Goal: Task Accomplishment & Management: Complete application form

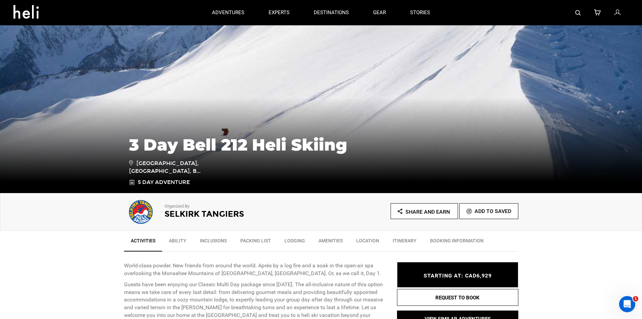
scroll to position [34, 0]
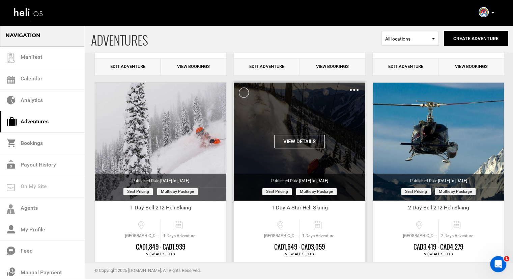
scroll to position [641, 0]
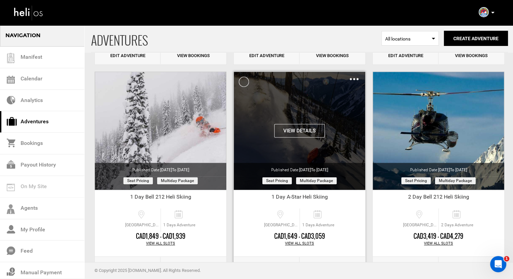
click at [353, 78] on img at bounding box center [354, 79] width 9 height 2
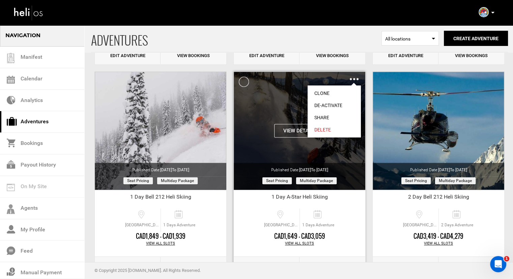
click at [327, 93] on link "Clone" at bounding box center [334, 93] width 53 height 12
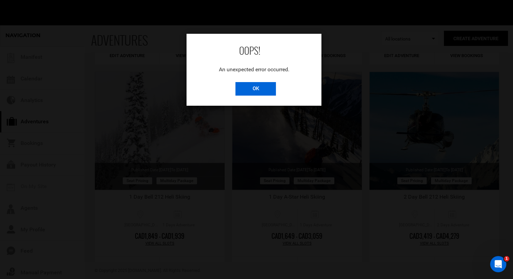
click at [264, 88] on input "OK" at bounding box center [255, 88] width 40 height 13
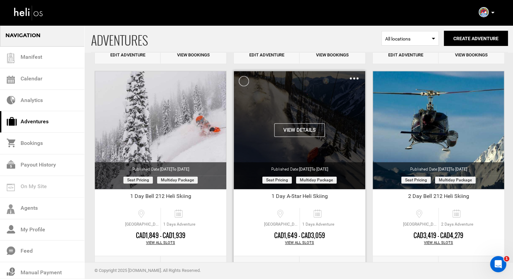
scroll to position [637, 0]
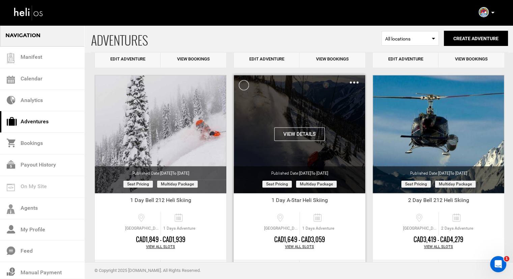
click at [350, 81] on img at bounding box center [354, 82] width 9 height 2
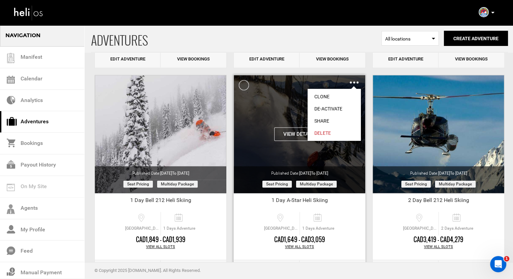
click at [341, 96] on link "Clone" at bounding box center [334, 96] width 53 height 12
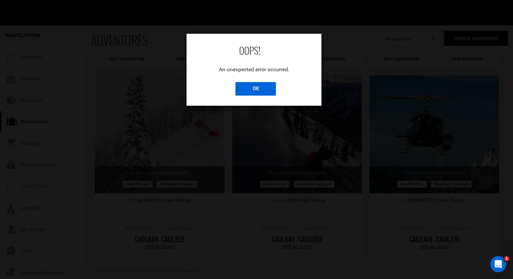
click at [264, 90] on input "OK" at bounding box center [255, 88] width 40 height 13
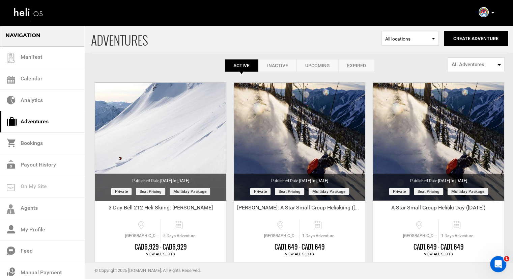
scroll to position [0, 0]
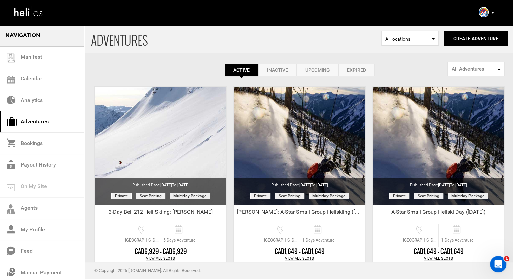
click at [275, 65] on link "Inactive" at bounding box center [277, 69] width 38 height 13
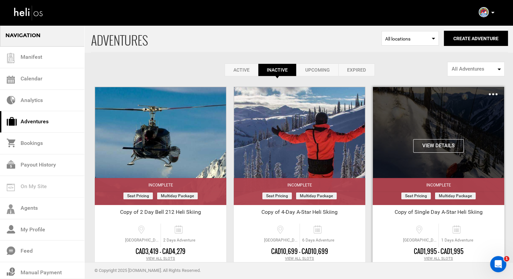
click at [492, 96] on div "Clone Share Delete" at bounding box center [493, 94] width 9 height 8
click at [492, 94] on img at bounding box center [493, 94] width 9 height 2
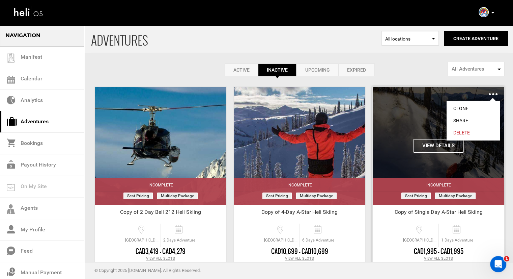
click at [478, 107] on link "Clone" at bounding box center [472, 108] width 53 height 12
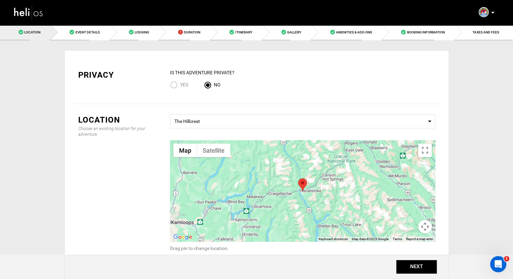
click at [190, 84] on div "Yes" at bounding box center [183, 85] width 27 height 9
click at [186, 84] on span "Yes" at bounding box center [184, 84] width 8 height 5
click at [180, 84] on input "Yes" at bounding box center [175, 85] width 10 height 9
radio input "true"
radio input "false"
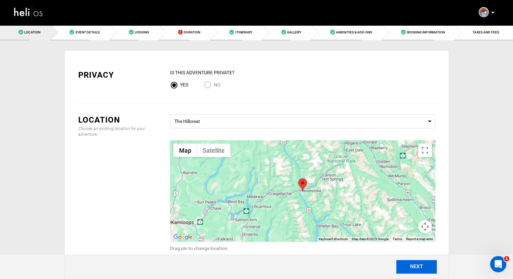
click at [406, 262] on button "NEXT" at bounding box center [416, 266] width 40 height 13
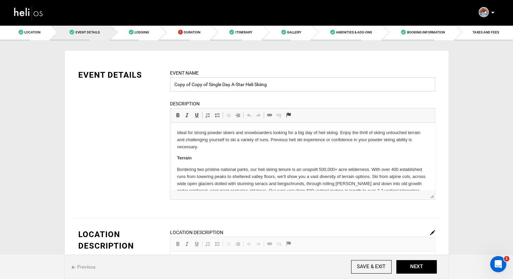
drag, startPoint x: 209, startPoint y: 84, endPoint x: 169, endPoint y: 84, distance: 39.8
click at [169, 84] on div "Event Name Copy of Copy of Single Day A-Star Heli Skiing Event name can not be …" at bounding box center [302, 138] width 275 height 139
click at [194, 86] on input "Brigham - Single Day A-Star Heli Skiing" at bounding box center [302, 84] width 265 height 14
click at [193, 86] on input "Brigham - Single Day A-Star Heli Skiing" at bounding box center [302, 84] width 265 height 14
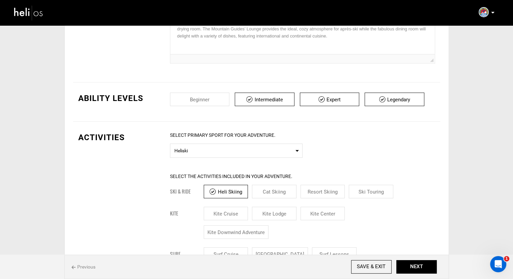
scroll to position [236, 0]
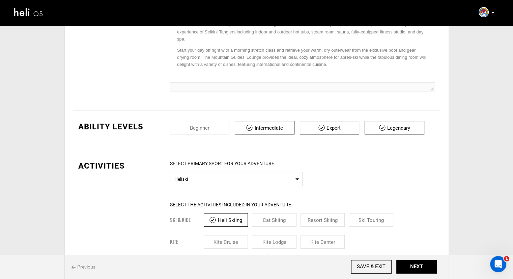
type input "Brigham Dallas - Single Day A-Star Heli Skiing"
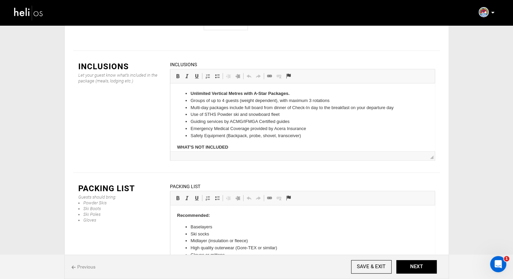
scroll to position [976, 0]
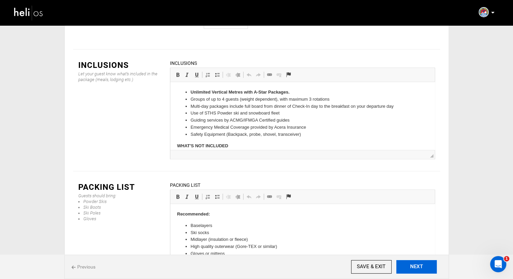
click at [409, 261] on button "NEXT" at bounding box center [416, 266] width 40 height 13
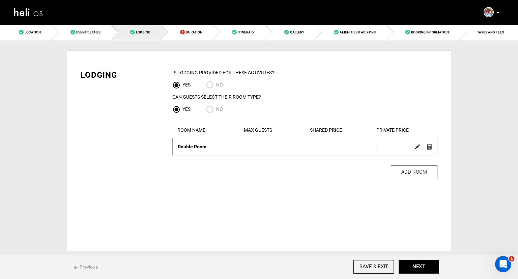
click at [210, 81] on input "NO" at bounding box center [211, 85] width 10 height 9
radio input "true"
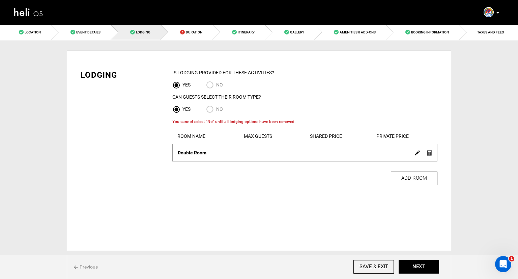
click at [210, 84] on input "NO" at bounding box center [211, 85] width 10 height 9
radio input "true"
click at [430, 153] on img at bounding box center [429, 153] width 5 height 6
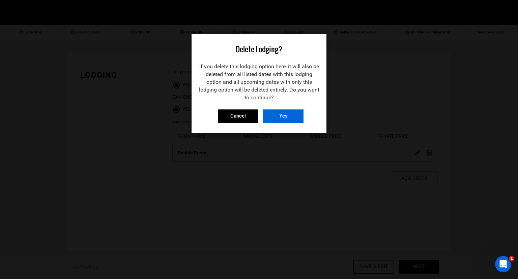
click at [302, 118] on input "Yes" at bounding box center [283, 115] width 40 height 13
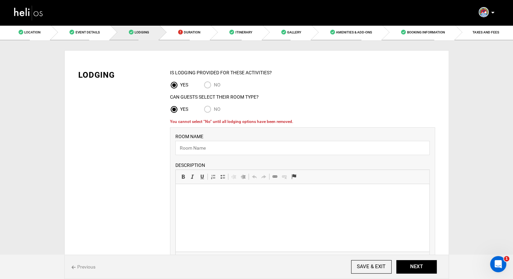
click at [209, 84] on input "NO" at bounding box center [209, 85] width 10 height 9
radio input "true"
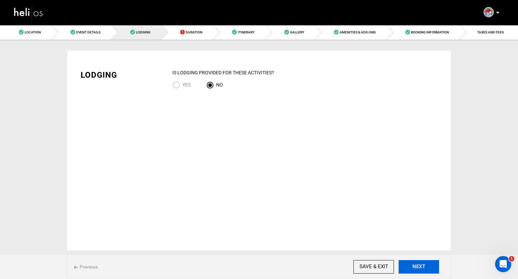
click at [433, 268] on button "NEXT" at bounding box center [419, 266] width 40 height 13
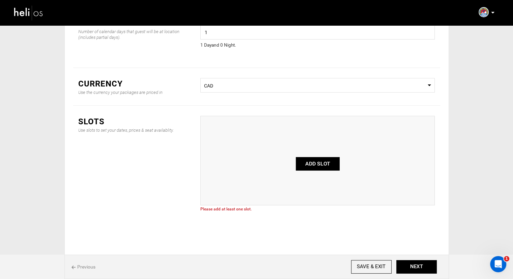
scroll to position [52, 0]
click at [310, 161] on button "ADD SLOT" at bounding box center [318, 162] width 44 height 13
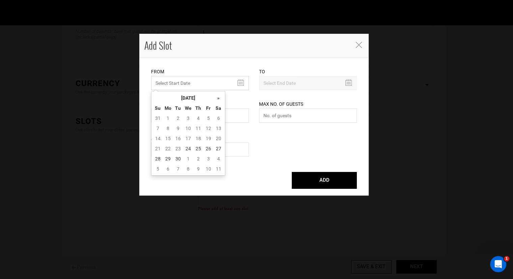
click at [200, 79] on input "MINIMUM NUMBER OF NIGHTS" at bounding box center [200, 83] width 98 height 14
click at [216, 100] on th "»" at bounding box center [218, 98] width 10 height 10
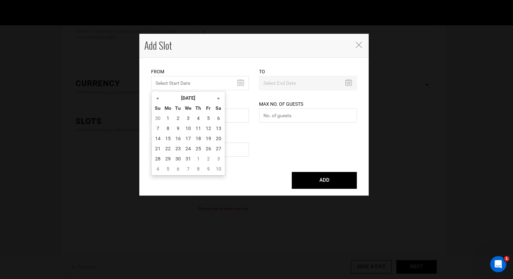
click at [216, 100] on th "»" at bounding box center [218, 98] width 10 height 10
click at [207, 139] on td "13" at bounding box center [208, 138] width 10 height 10
type input "03/13/2026"
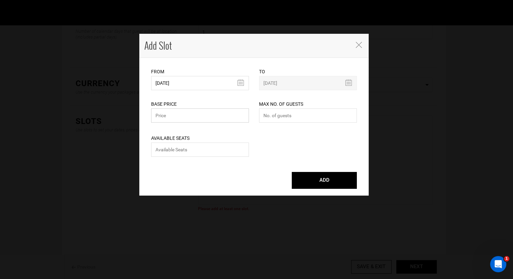
click at [197, 116] on input "text" at bounding box center [200, 115] width 98 height 14
click at [216, 109] on input "text" at bounding box center [200, 115] width 98 height 14
type input "2679"
click at [194, 149] on input "number" at bounding box center [200, 149] width 98 height 14
type input "2"
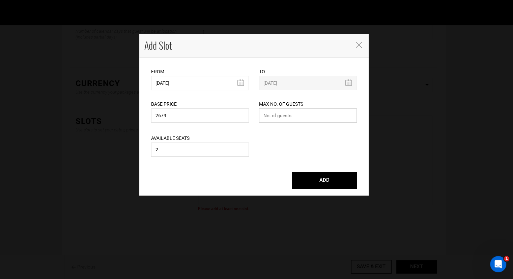
click at [282, 116] on input "number" at bounding box center [308, 115] width 98 height 14
type input "2"
click at [303, 180] on button "ADD" at bounding box center [324, 180] width 65 height 17
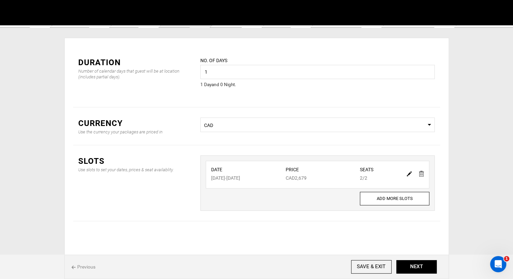
scroll to position [12, 0]
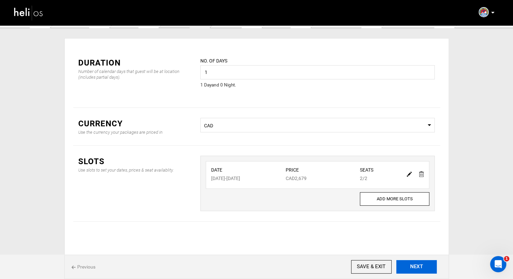
click at [419, 268] on button "NEXT" at bounding box center [416, 266] width 40 height 13
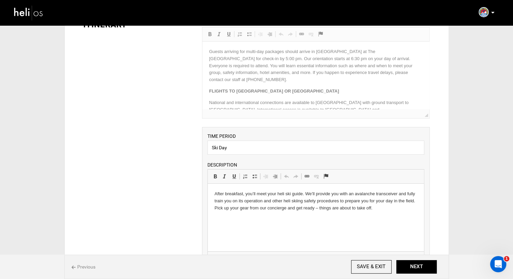
scroll to position [34, 0]
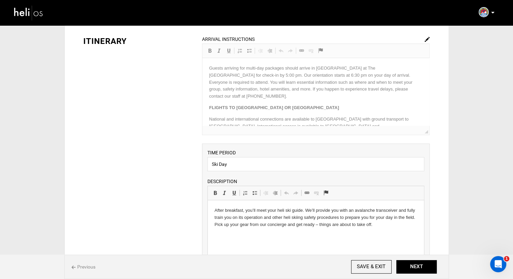
click at [424, 72] on div "ARRIVAL INSTRUCTIONS Rich Text Editor, editor15 Editor toolbars Basic Styles Bo…" at bounding box center [316, 84] width 228 height 99
drag, startPoint x: 426, startPoint y: 72, endPoint x: 427, endPoint y: 87, distance: 14.6
click at [427, 87] on div "ARRIVAL INSTRUCTIONS Rich Text Editor, editor15 Editor toolbars Basic Styles Bo…" at bounding box center [316, 84] width 228 height 99
click at [427, 81] on div "ARRIVAL INSTRUCTIONS Rich Text Editor, editor15 Editor toolbars Basic Styles Bo…" at bounding box center [316, 84] width 228 height 99
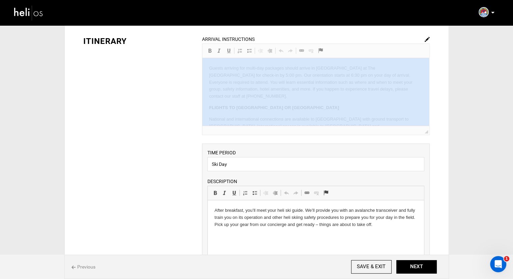
drag, startPoint x: 427, startPoint y: 81, endPoint x: 427, endPoint y: 96, distance: 14.5
click at [427, 96] on div "ARRIVAL INSTRUCTIONS Rich Text Editor, editor15 Editor toolbars Basic Styles Bo…" at bounding box center [316, 84] width 228 height 99
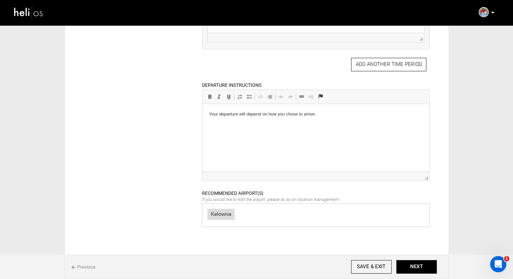
scroll to position [270, 0]
click at [281, 114] on p "Your departure will depend on how you chose to arrive." at bounding box center [315, 112] width 213 height 7
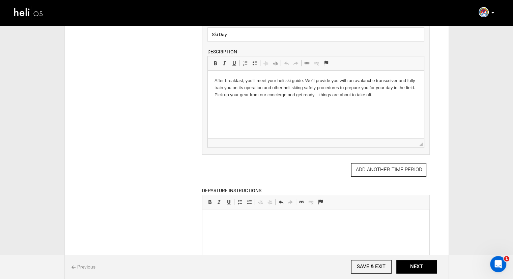
scroll to position [135, 0]
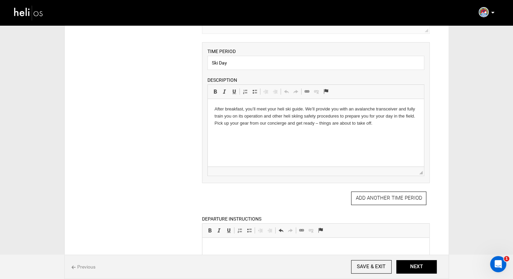
click at [279, 119] on p "After breakfast, you’ll meet your heli ski guide. We’ll provide you with an ava…" at bounding box center [315, 116] width 203 height 21
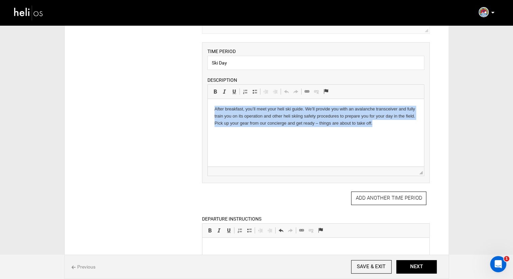
click at [279, 119] on p "After breakfast, you’ll meet your heli ski guide. We’ll provide you with an ava…" at bounding box center [315, 116] width 203 height 21
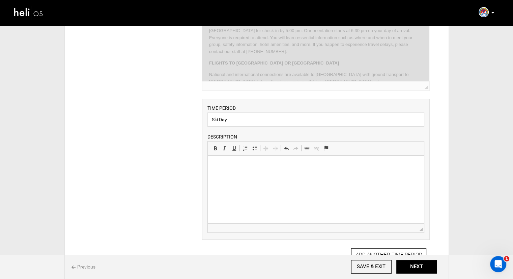
scroll to position [67, 0]
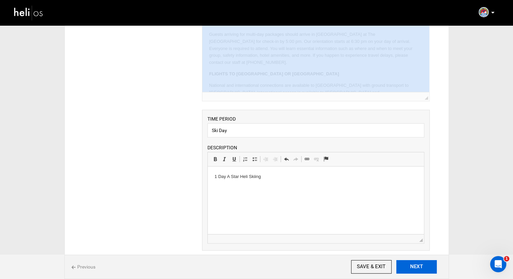
click at [405, 263] on button "NEXT" at bounding box center [416, 266] width 40 height 13
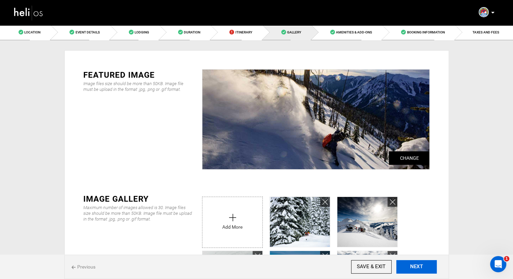
click at [422, 266] on button "NEXT" at bounding box center [416, 266] width 40 height 13
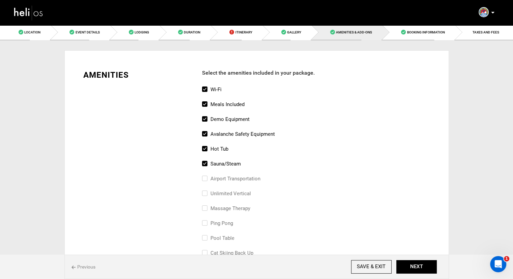
click at [203, 148] on input "hot tub" at bounding box center [204, 152] width 4 height 15
checkbox input "false"
click at [205, 163] on input "sauna/steam" at bounding box center [204, 166] width 4 height 15
checkbox input "false"
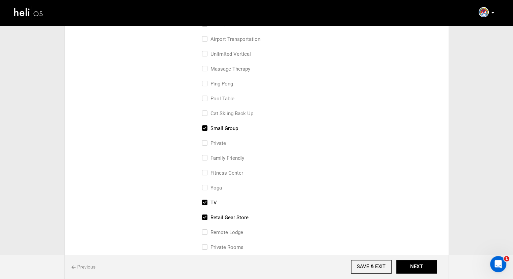
scroll to position [169, 0]
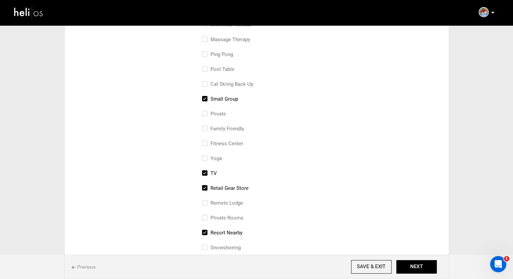
click at [203, 173] on input "TV" at bounding box center [204, 176] width 4 height 15
checkbox input "false"
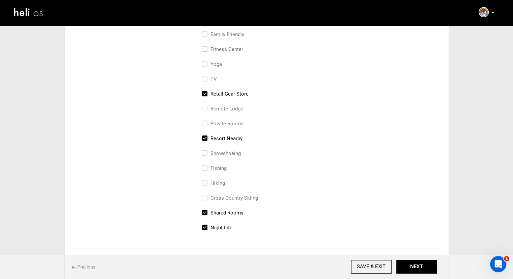
scroll to position [303, 0]
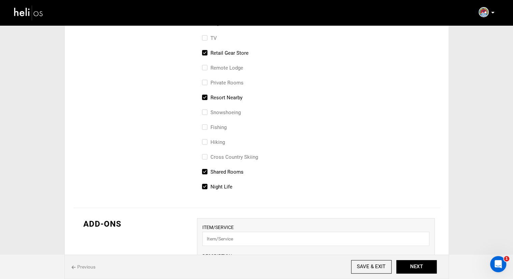
click at [204, 171] on input "Shared Rooms" at bounding box center [204, 175] width 4 height 15
checkbox input "false"
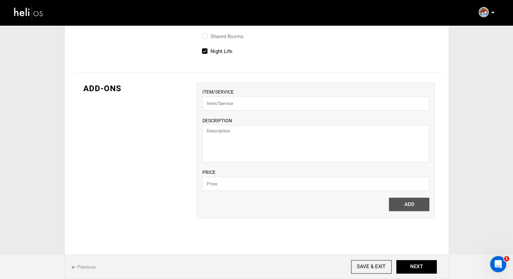
scroll to position [472, 0]
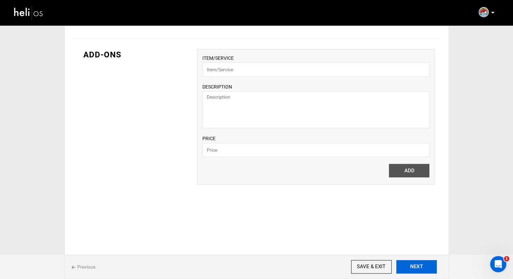
click at [410, 264] on button "NEXT" at bounding box center [416, 266] width 40 height 13
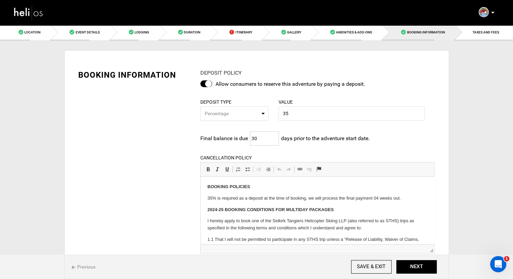
click at [265, 139] on input "30" at bounding box center [264, 138] width 29 height 14
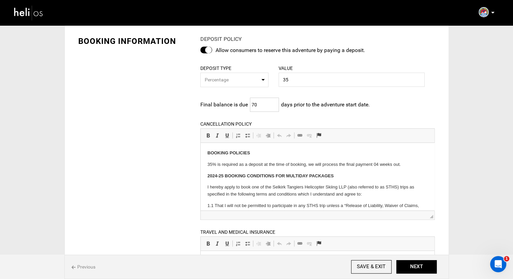
type input "70"
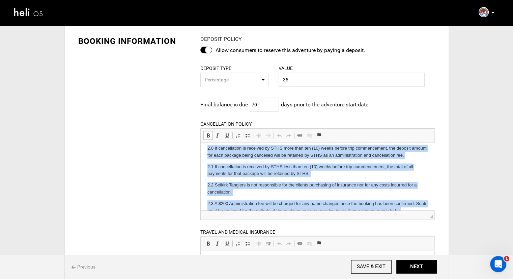
scroll to position [318, 0]
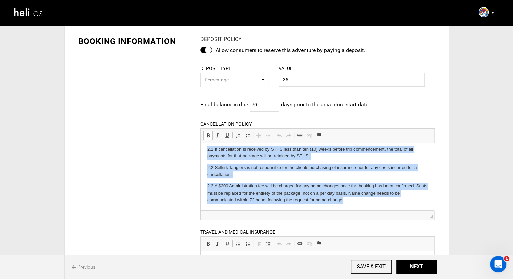
drag, startPoint x: 206, startPoint y: 175, endPoint x: 369, endPoint y: 208, distance: 165.4
click at [369, 208] on html "BOOKING POLICIES 35% is required as a deposit at the time of booking, we will p…" at bounding box center [318, 17] width 234 height 385
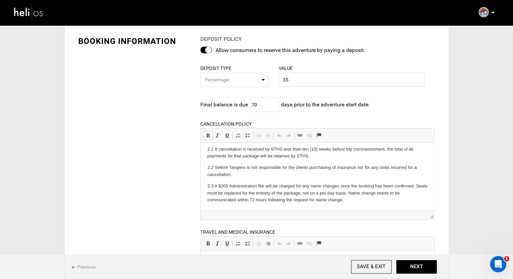
scroll to position [0, 0]
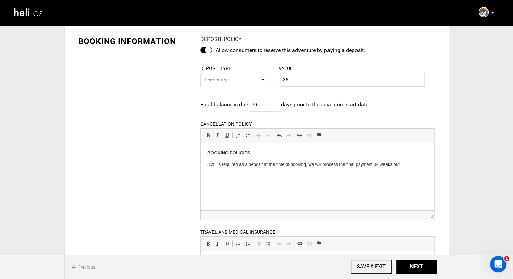
drag, startPoint x: 247, startPoint y: 168, endPoint x: 247, endPoint y: 177, distance: 9.1
click at [248, 168] on body "BOOKING POLICIES 35% is required as a deposit at the time of booking, we will p…" at bounding box center [317, 164] width 220 height 30
click at [229, 176] on p at bounding box center [317, 175] width 220 height 7
click at [244, 183] on span "Paste" at bounding box center [247, 181] width 21 height 10
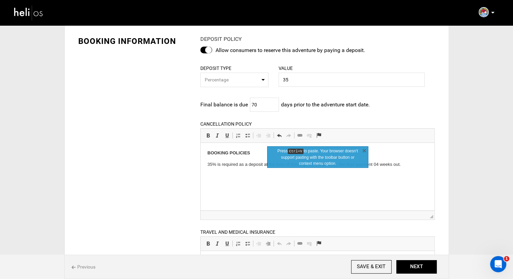
click at [236, 177] on p at bounding box center [317, 175] width 220 height 7
click at [235, 178] on p at bounding box center [317, 175] width 220 height 7
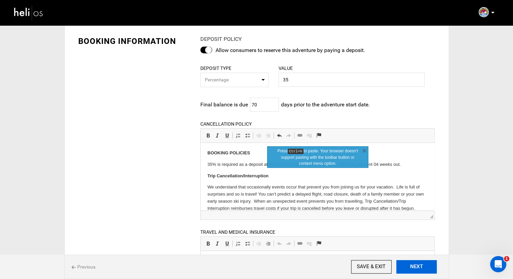
click at [409, 267] on button "NEXT" at bounding box center [416, 266] width 40 height 13
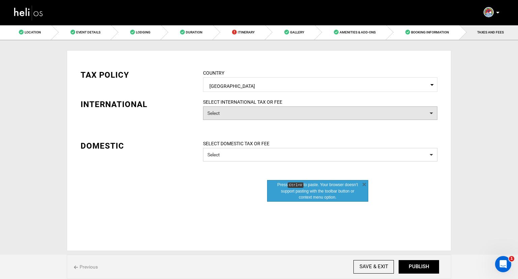
click at [261, 111] on button "Select" at bounding box center [320, 112] width 234 height 13
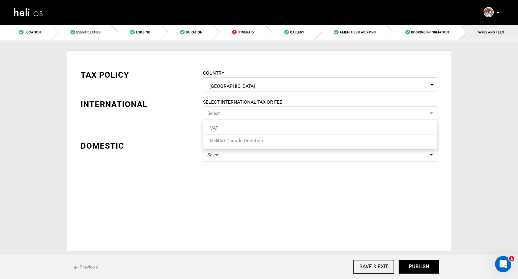
click at [278, 199] on div "TAX POLICY COUNTRY Select Country Canada Please select a country. INTERNATIONAL…" at bounding box center [259, 150] width 384 height 200
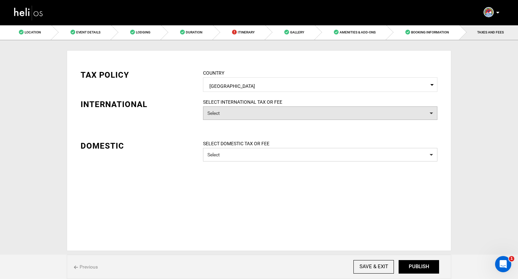
click at [260, 110] on button "Select" at bounding box center [320, 112] width 234 height 13
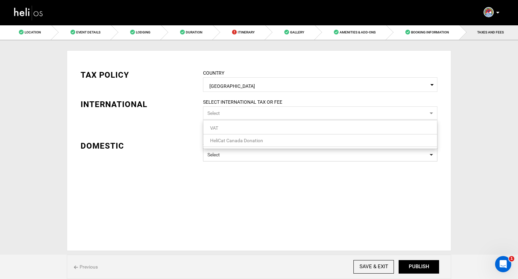
click at [250, 129] on link "VAT" at bounding box center [320, 127] width 234 height 9
click at [217, 208] on div "TAX POLICY COUNTRY Select Country Canada Please select a country. INTERNATIONAL…" at bounding box center [259, 150] width 384 height 200
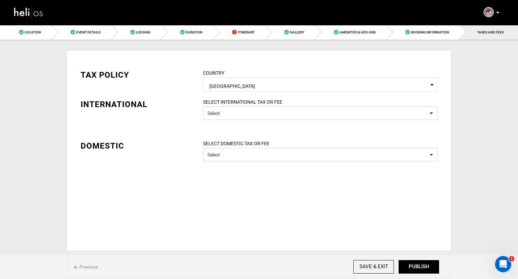
click at [364, 143] on label "SELECT DOMESTIC TAX OR FEE" at bounding box center [320, 143] width 244 height 7
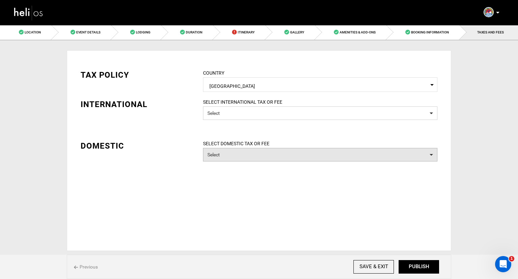
click at [356, 152] on button "Select" at bounding box center [320, 154] width 234 height 13
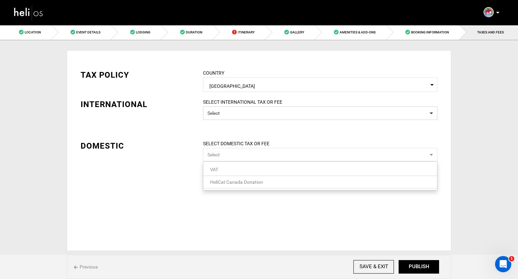
click at [176, 129] on div "TAX POLICY COUNTRY Select Country Canada Please select a country. INTERNATIONAL…" at bounding box center [259, 110] width 367 height 102
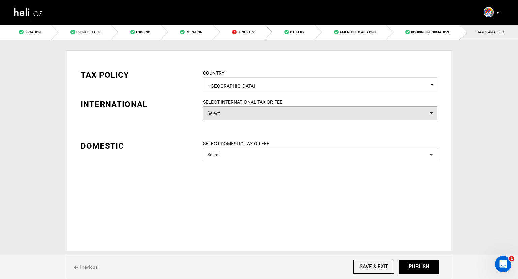
click at [225, 111] on button "Select" at bounding box center [320, 112] width 234 height 13
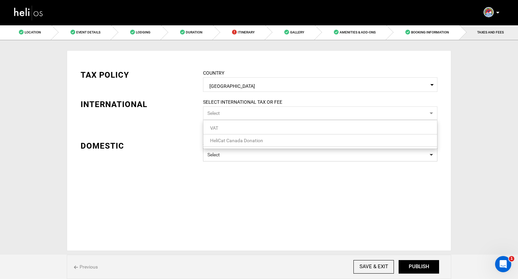
click at [225, 111] on button "Select" at bounding box center [320, 112] width 234 height 13
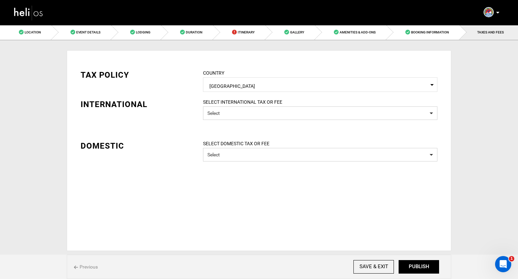
click at [180, 126] on div "TAX POLICY COUNTRY Select Country Canada Please select a country. INTERNATIONAL…" at bounding box center [259, 110] width 367 height 102
click at [375, 79] on span "Select Country Canada" at bounding box center [320, 84] width 234 height 14
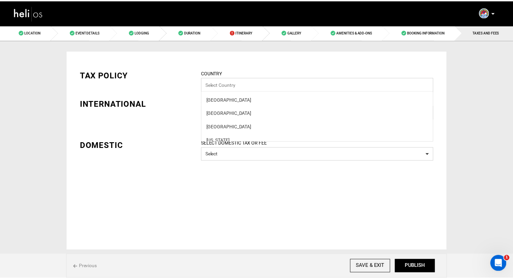
scroll to position [464, 0]
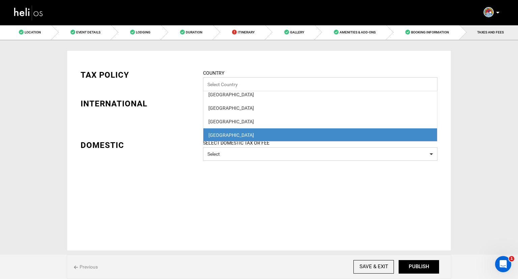
click at [373, 80] on input "Select box" at bounding box center [320, 84] width 234 height 14
click at [357, 72] on div "COUNTRY Select Country Canada Afghanistan Albania Algeria American Samoa Andorr…" at bounding box center [320, 80] width 244 height 22
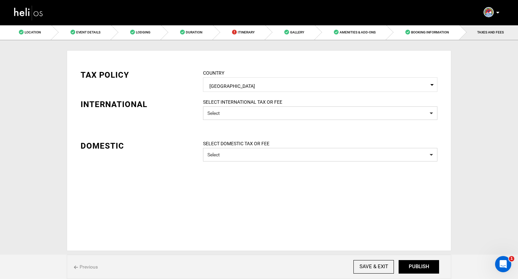
click at [310, 123] on div "SELECT INTERNATIONAL TAX OR FEE Select" at bounding box center [320, 112] width 244 height 28
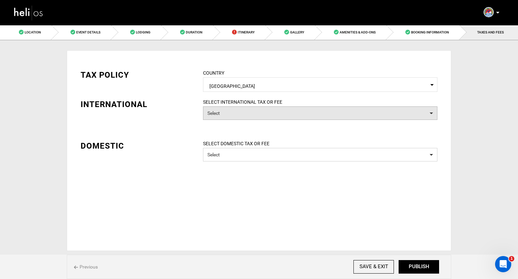
click at [310, 115] on button "Select" at bounding box center [320, 112] width 234 height 13
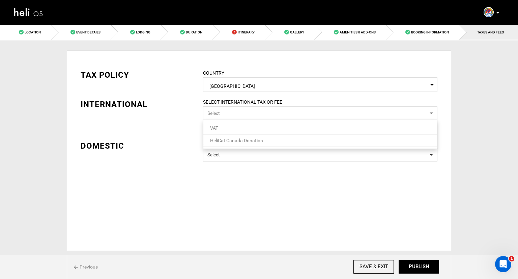
click at [290, 128] on link "VAT" at bounding box center [320, 127] width 234 height 9
click at [274, 140] on link "HeliCat Canada Donation" at bounding box center [320, 140] width 234 height 9
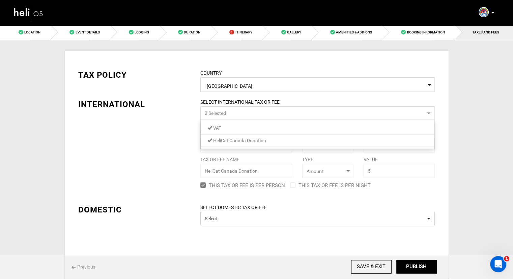
click at [398, 185] on div "SELECT INTERNATIONAL TAX OR FEE 2 Selected VAT HeliCat Canada Donation 2 / 0 ch…" at bounding box center [317, 144] width 244 height 92
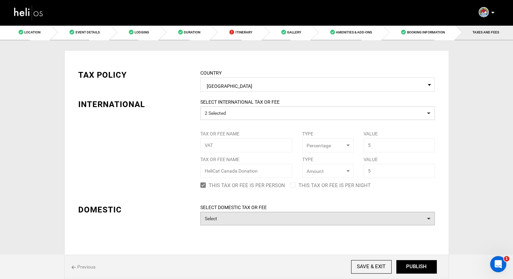
click at [337, 216] on button "Select" at bounding box center [317, 217] width 234 height 13
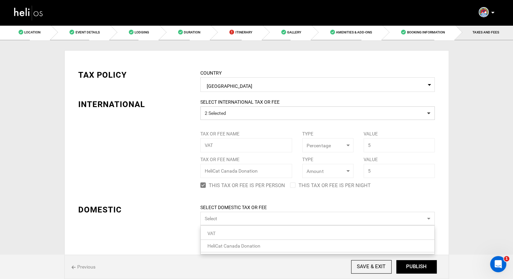
click at [290, 230] on link "VAT" at bounding box center [318, 233] width 234 height 9
click at [264, 245] on link "HeliCat Canada Donation" at bounding box center [318, 245] width 234 height 9
click at [431, 194] on div "TAX POLICY COUNTRY Select Country Canada Please select a country. INTERNATIONAL…" at bounding box center [256, 174] width 367 height 230
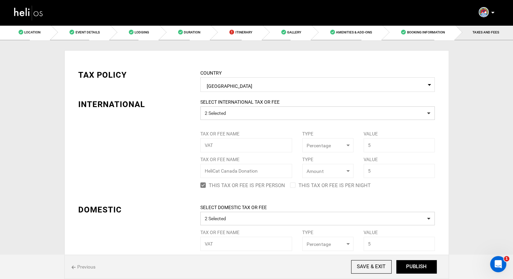
scroll to position [67, 0]
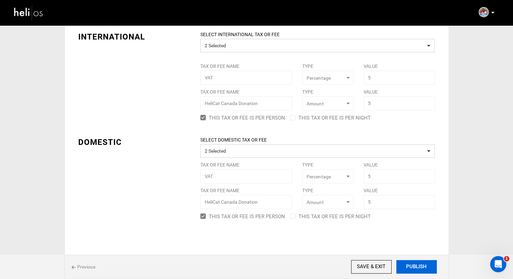
click at [414, 265] on button "PUBLISH" at bounding box center [416, 266] width 40 height 13
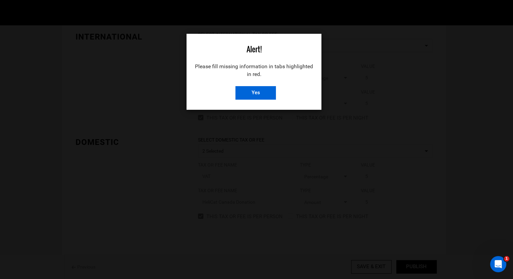
click at [263, 92] on input "Yes" at bounding box center [255, 92] width 40 height 13
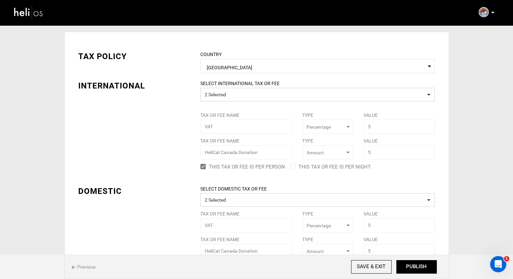
scroll to position [0, 0]
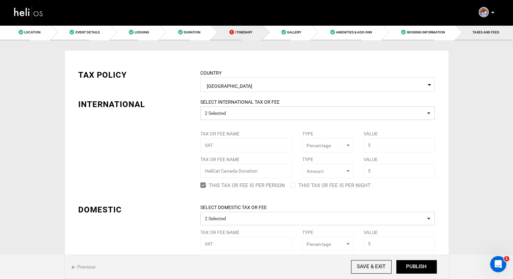
click at [237, 31] on span "Itinerary" at bounding box center [243, 32] width 17 height 4
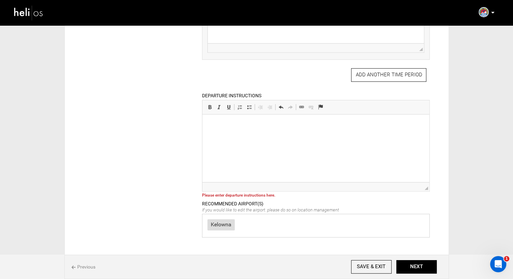
scroll to position [270, 0]
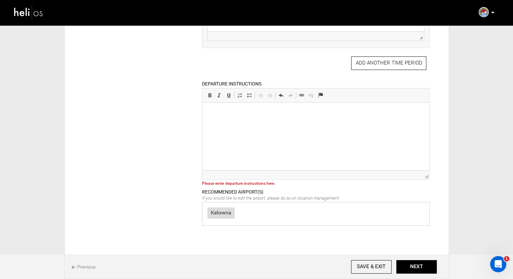
click at [227, 114] on p at bounding box center [315, 112] width 213 height 7
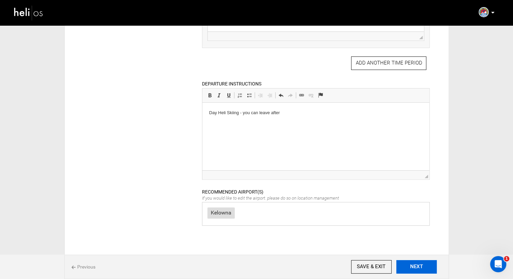
click at [413, 267] on button "NEXT" at bounding box center [416, 266] width 40 height 13
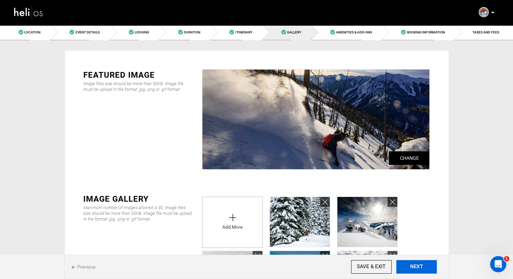
click at [413, 267] on button "NEXT" at bounding box center [416, 266] width 40 height 13
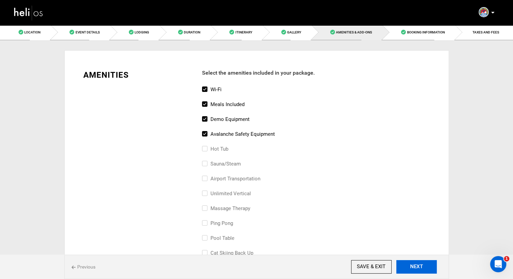
click at [413, 267] on button "NEXT" at bounding box center [416, 266] width 40 height 13
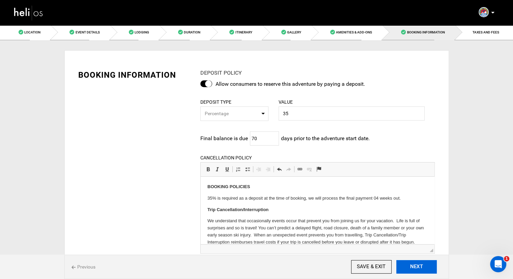
click at [413, 267] on button "NEXT" at bounding box center [416, 266] width 40 height 13
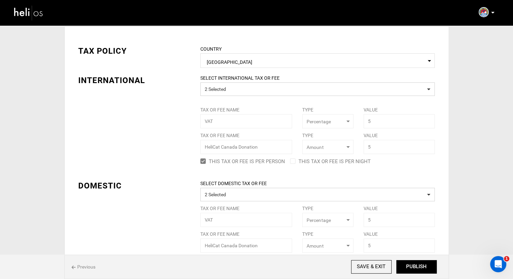
scroll to position [69, 0]
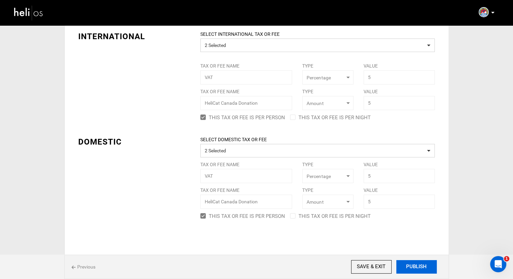
click at [410, 264] on button "PUBLISH" at bounding box center [416, 266] width 40 height 13
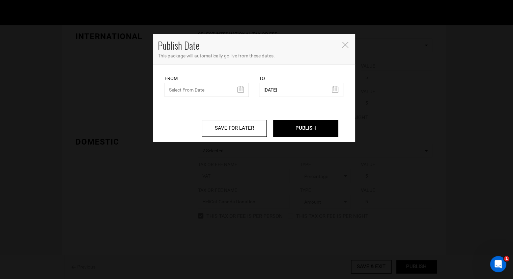
click at [241, 89] on input "text" at bounding box center [207, 90] width 84 height 14
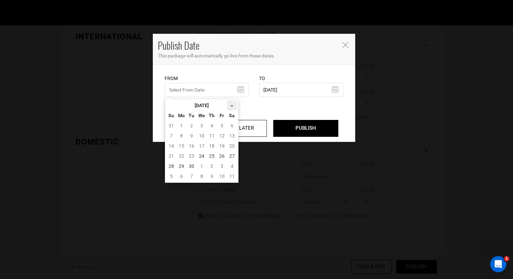
click at [230, 105] on th "»" at bounding box center [232, 105] width 10 height 10
click at [171, 104] on th "«" at bounding box center [171, 105] width 10 height 10
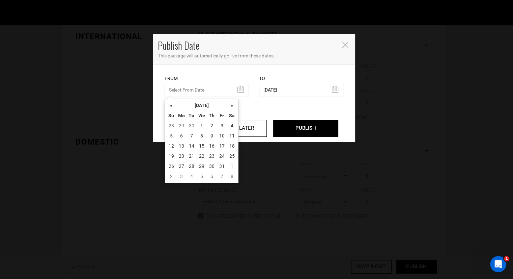
click at [171, 104] on th "«" at bounding box center [171, 105] width 10 height 10
click at [171, 104] on table "« September 2025 » Su Mo Tu We Th Fr Sa 31 1 2 3 4 5 6 7 8 9 10 11 12 13 14 15 …" at bounding box center [201, 140] width 71 height 81
click at [201, 154] on td "24" at bounding box center [202, 156] width 10 height 10
type input "09/24/2025"
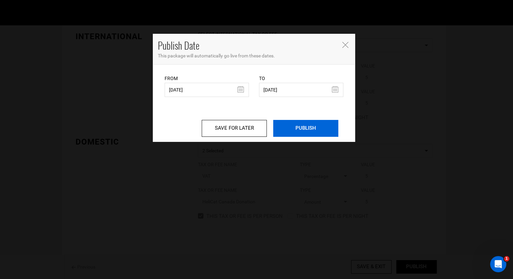
click at [297, 128] on input "PUBLISH" at bounding box center [305, 128] width 65 height 17
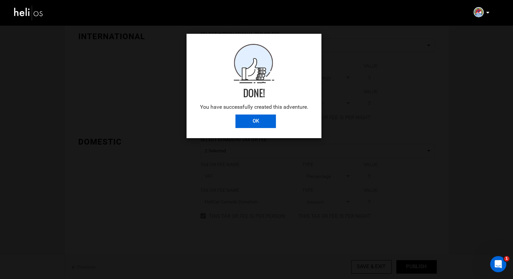
click at [242, 118] on input "OK" at bounding box center [255, 120] width 40 height 13
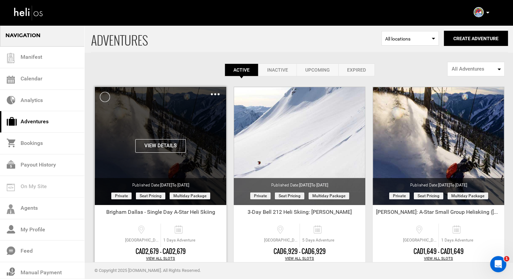
click at [215, 93] on img at bounding box center [215, 94] width 9 height 2
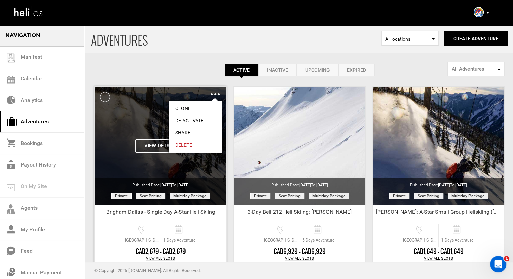
click at [182, 129] on link "Share" at bounding box center [195, 132] width 53 height 12
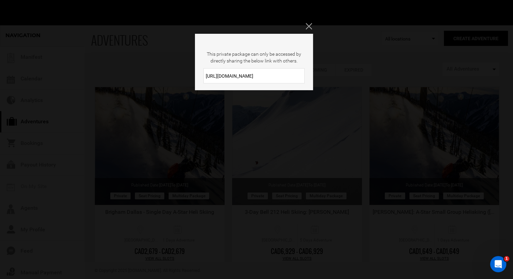
click at [232, 75] on input "https://heli.life/1obSAC" at bounding box center [253, 75] width 101 height 15
click at [313, 29] on div "This private package can only be accessed by directly sharing the below link wi…" at bounding box center [256, 139] width 513 height 279
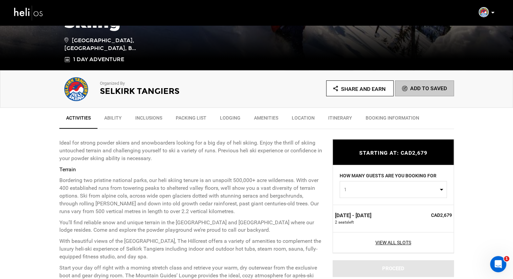
scroll to position [169, 0]
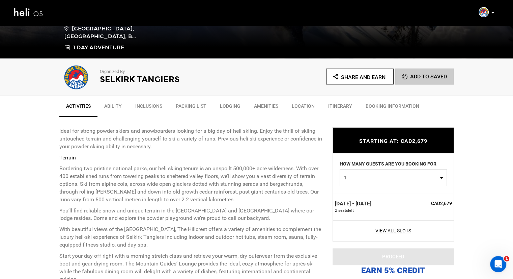
click at [387, 174] on span "1" at bounding box center [391, 177] width 94 height 7
click at [385, 178] on span "1" at bounding box center [391, 177] width 94 height 7
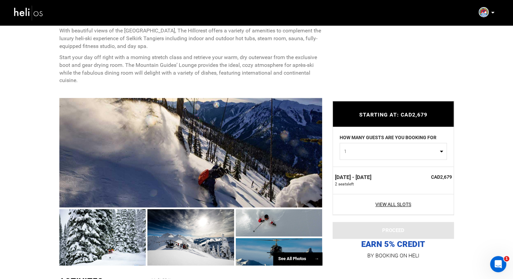
scroll to position [438, 0]
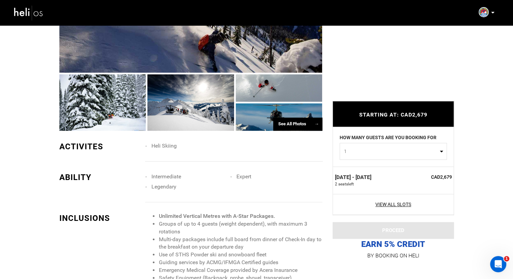
scroll to position [506, 0]
